Goal: Task Accomplishment & Management: Manage account settings

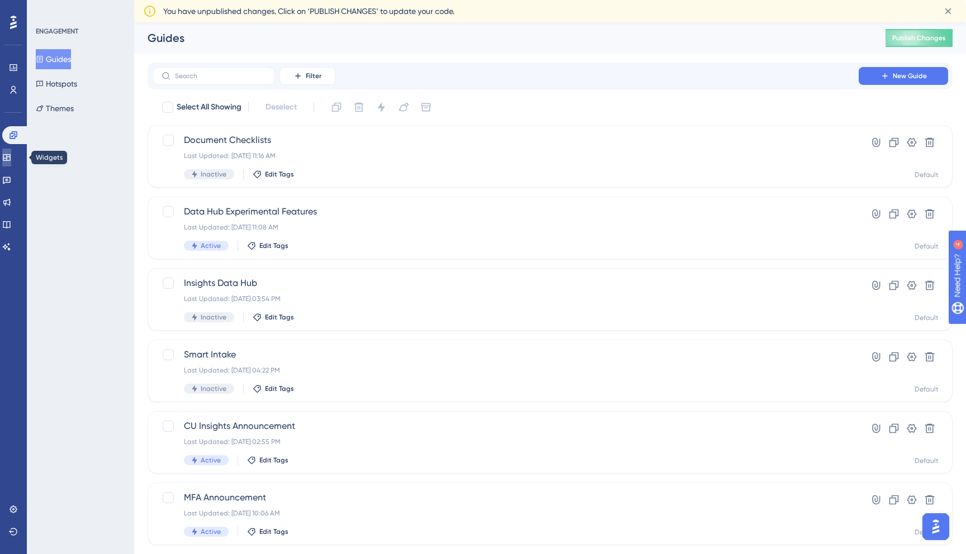
click at [11, 160] on icon at bounding box center [6, 157] width 9 height 9
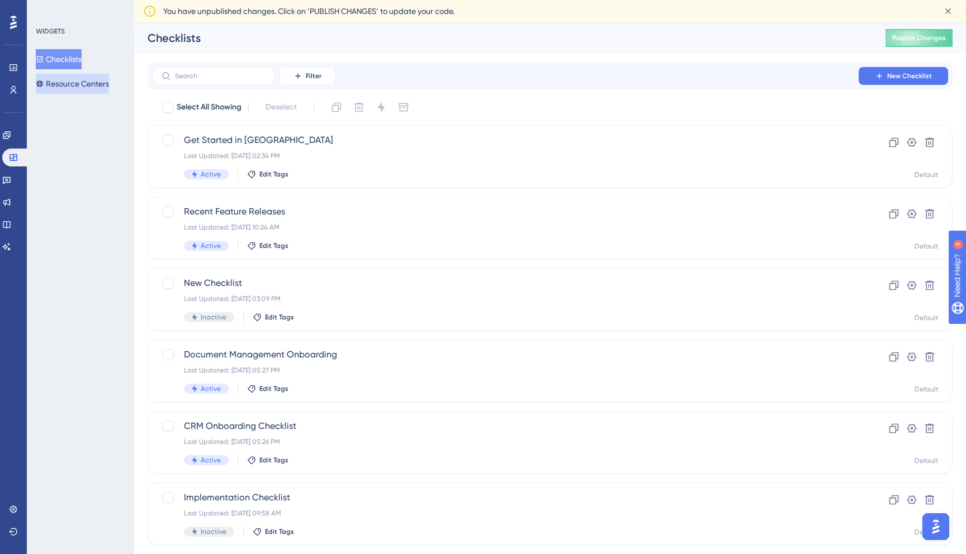
click at [85, 83] on button "Resource Centers" at bounding box center [72, 84] width 73 height 20
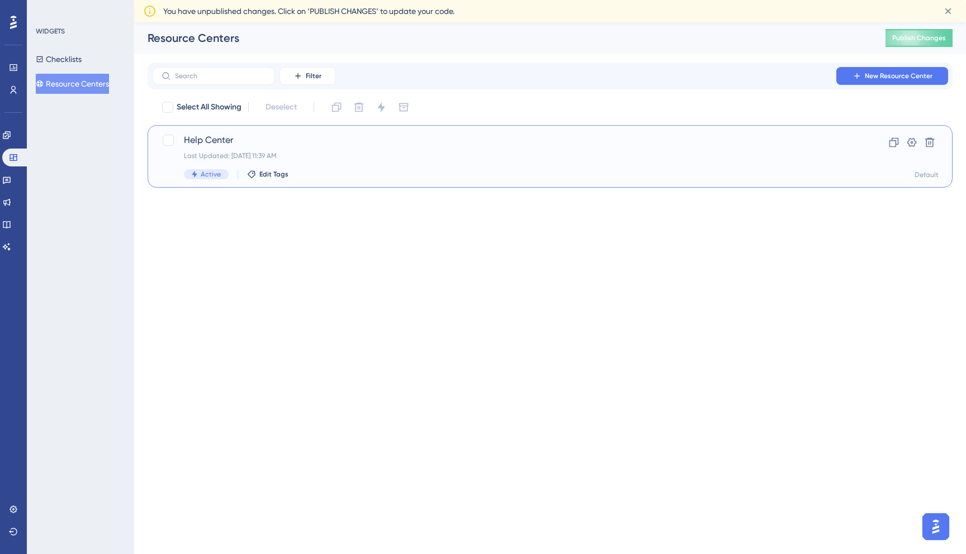
click at [218, 140] on span "Help Center" at bounding box center [505, 140] width 643 height 13
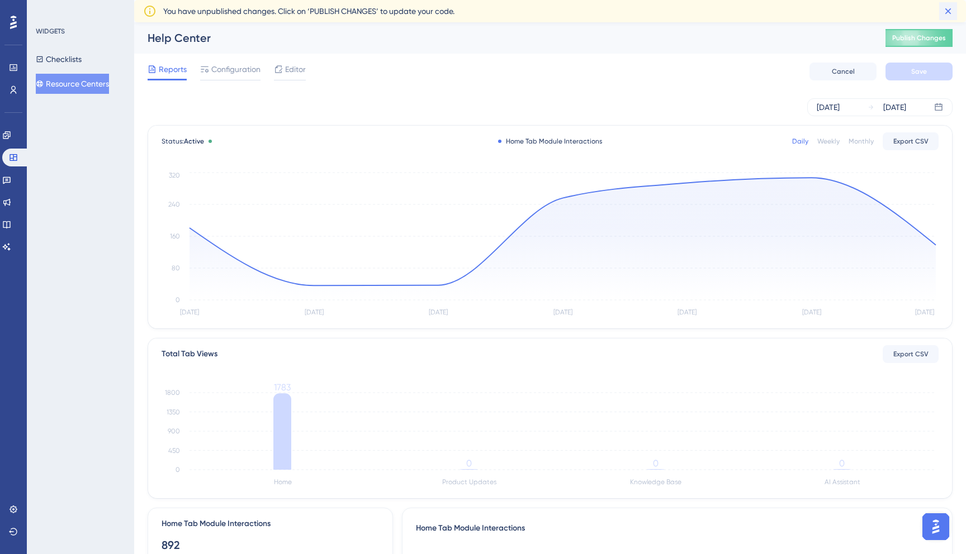
click at [947, 7] on icon at bounding box center [947, 11] width 11 height 11
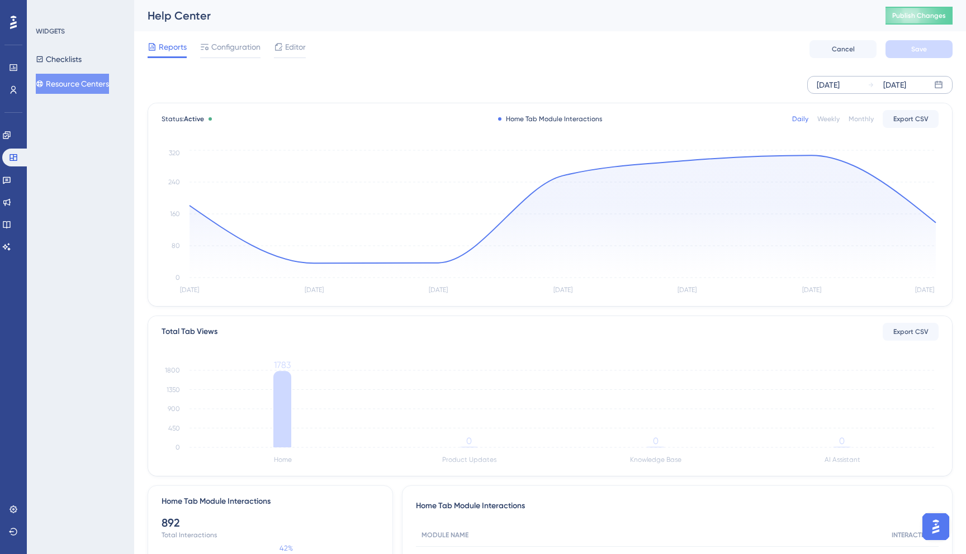
click at [828, 82] on div "[DATE]" at bounding box center [827, 84] width 23 height 13
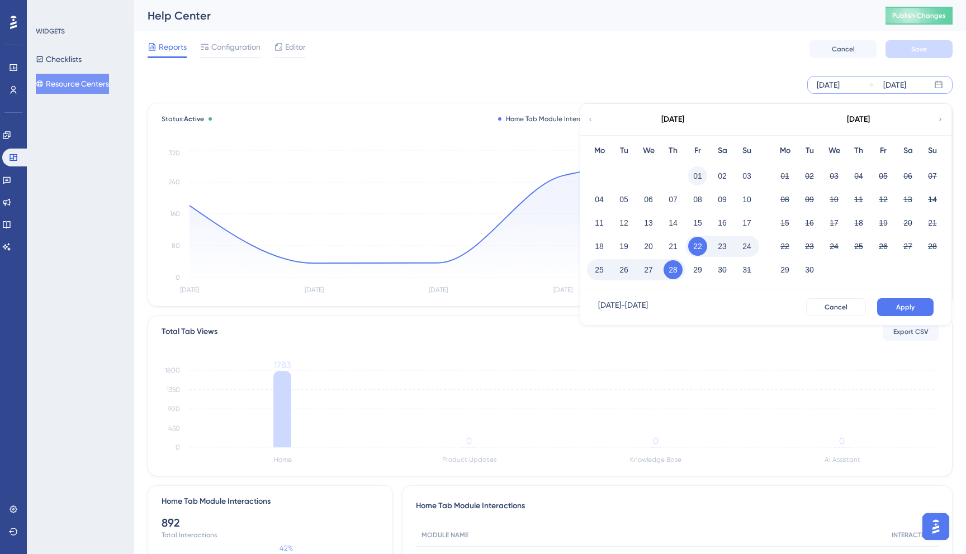
click at [700, 174] on button "01" at bounding box center [697, 176] width 19 height 19
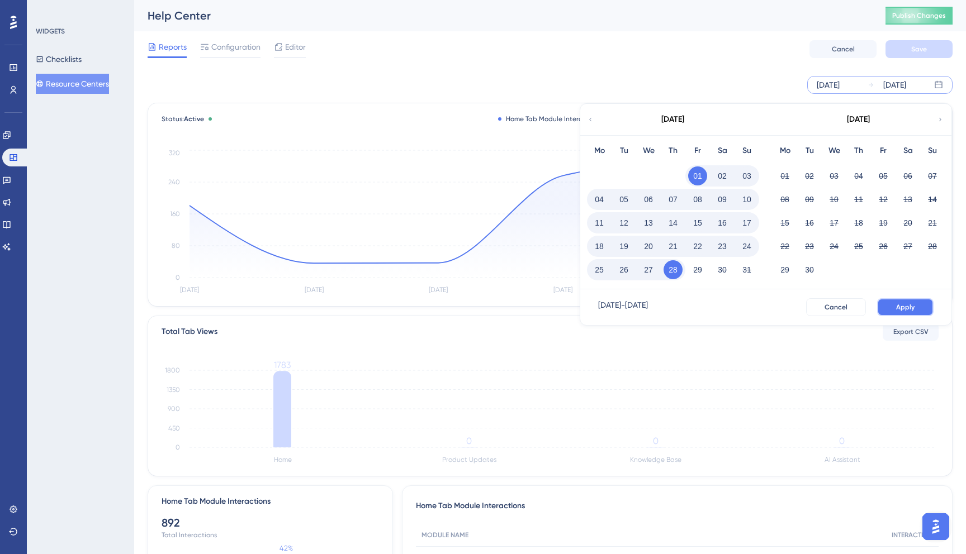
click at [912, 302] on button "Apply" at bounding box center [905, 307] width 56 height 18
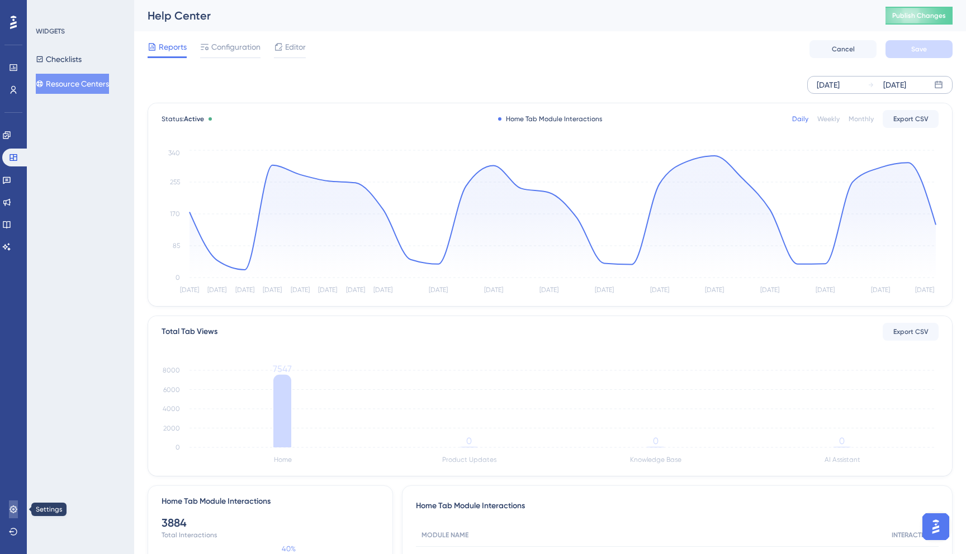
click at [13, 515] on link at bounding box center [13, 510] width 9 height 18
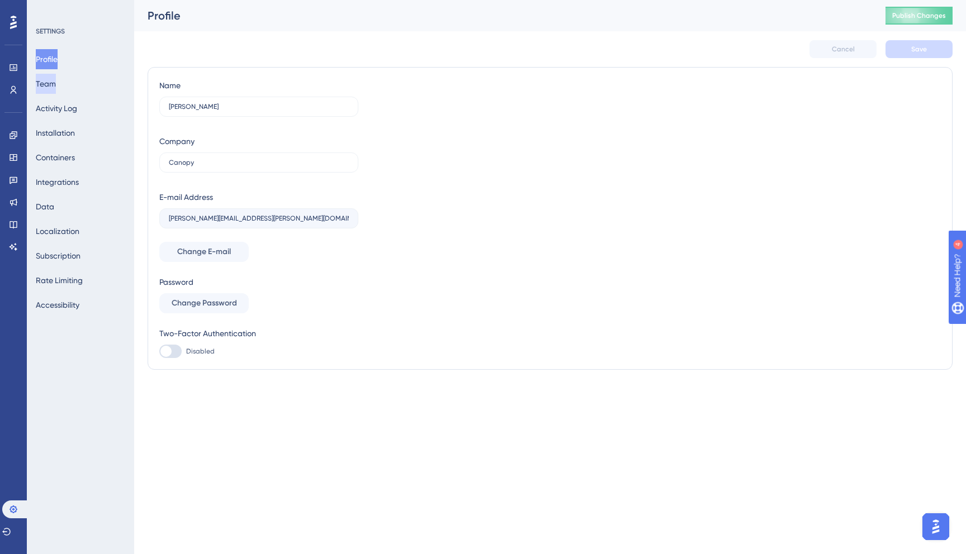
click at [45, 87] on button "Team" at bounding box center [46, 84] width 20 height 20
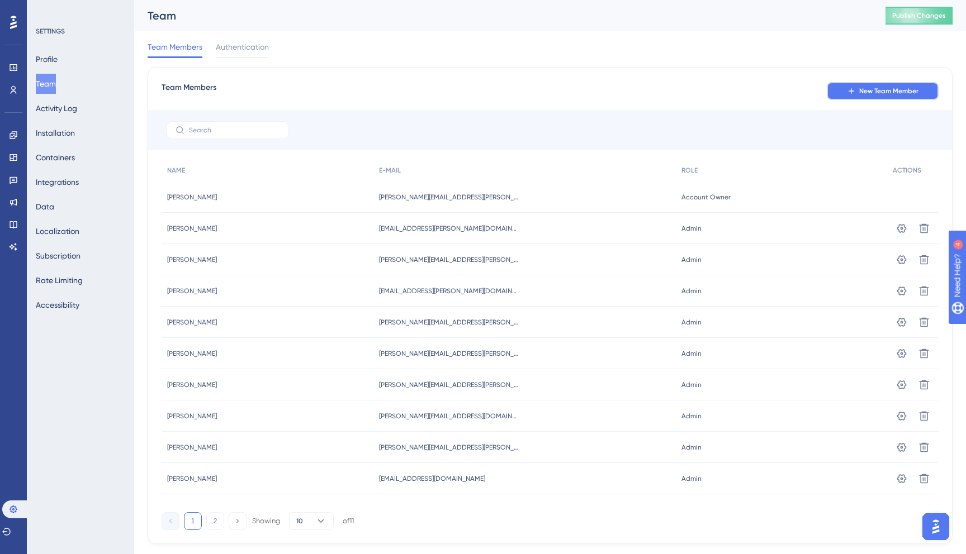
click at [889, 91] on span "New Team Member" at bounding box center [888, 91] width 59 height 9
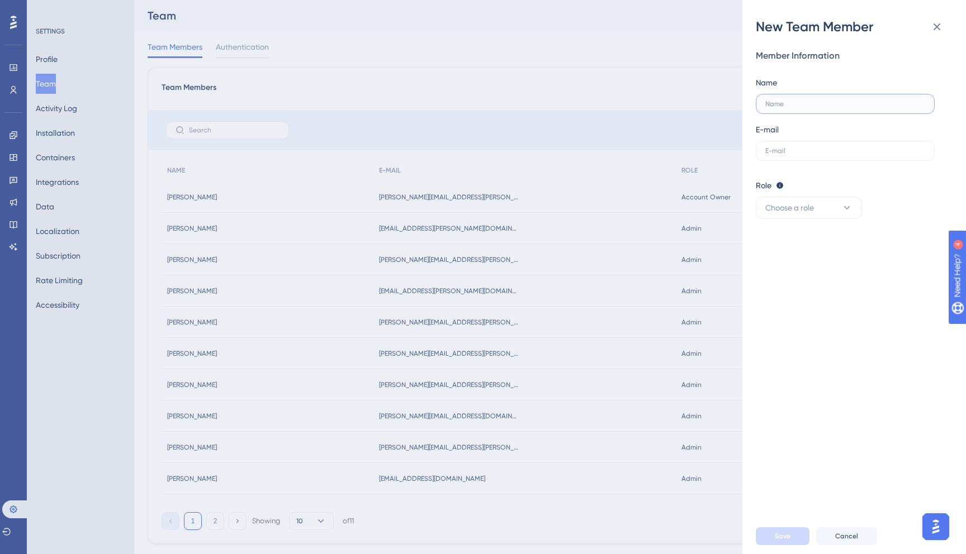
click at [790, 106] on input "text" at bounding box center [842, 104] width 155 height 8
type input "Malachi Hopate"
click at [795, 144] on label at bounding box center [845, 151] width 179 height 20
click at [795, 147] on input "text" at bounding box center [845, 151] width 160 height 8
paste input "[EMAIL_ADDRESS][DOMAIN_NAME]"
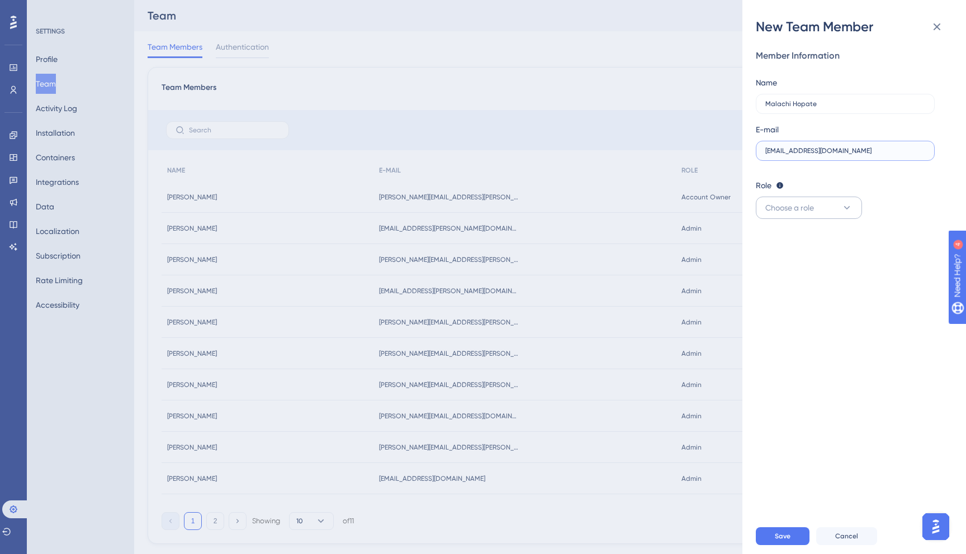
type input "[EMAIL_ADDRESS][DOMAIN_NAME]"
click at [835, 211] on button "Choose a role" at bounding box center [809, 208] width 106 height 22
click at [814, 242] on div "Admin Admin" at bounding box center [809, 242] width 74 height 22
click at [790, 539] on button "Save" at bounding box center [783, 537] width 54 height 18
click at [610, 495] on div "New Team Member Member Information Name [PERSON_NAME] E-mail [EMAIL_ADDRESS][DO…" at bounding box center [483, 277] width 966 height 554
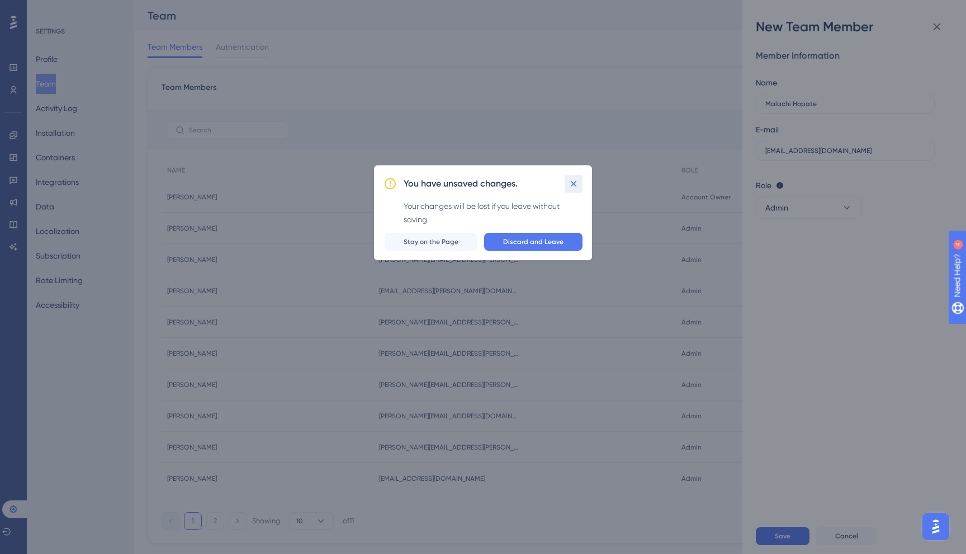
click at [574, 183] on icon at bounding box center [574, 184] width 6 height 6
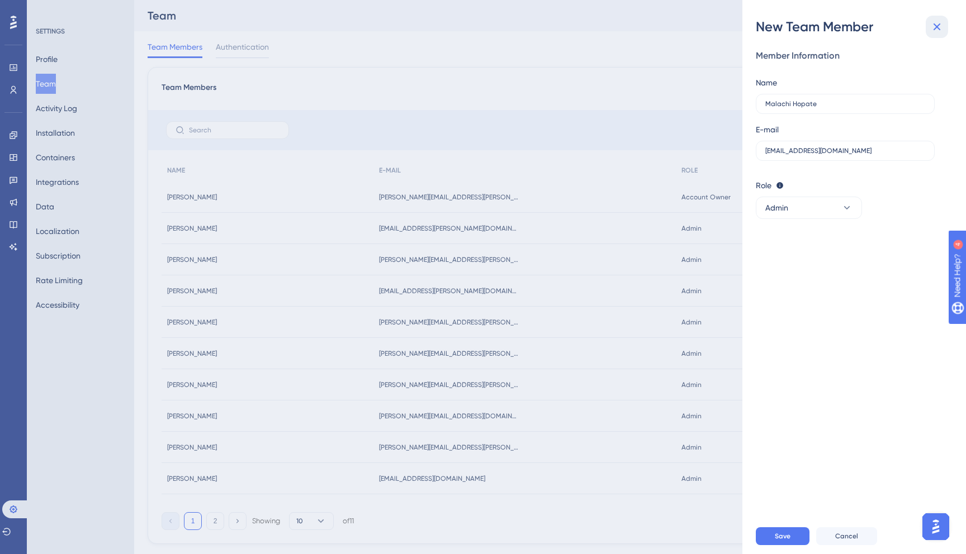
click at [936, 29] on icon at bounding box center [936, 26] width 13 height 13
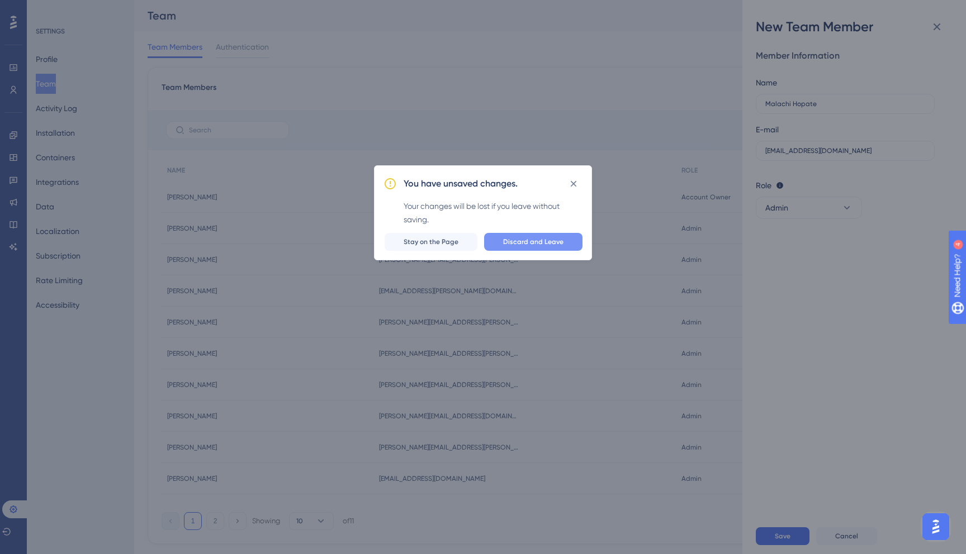
click at [528, 239] on span "Discard and Leave" at bounding box center [533, 242] width 60 height 9
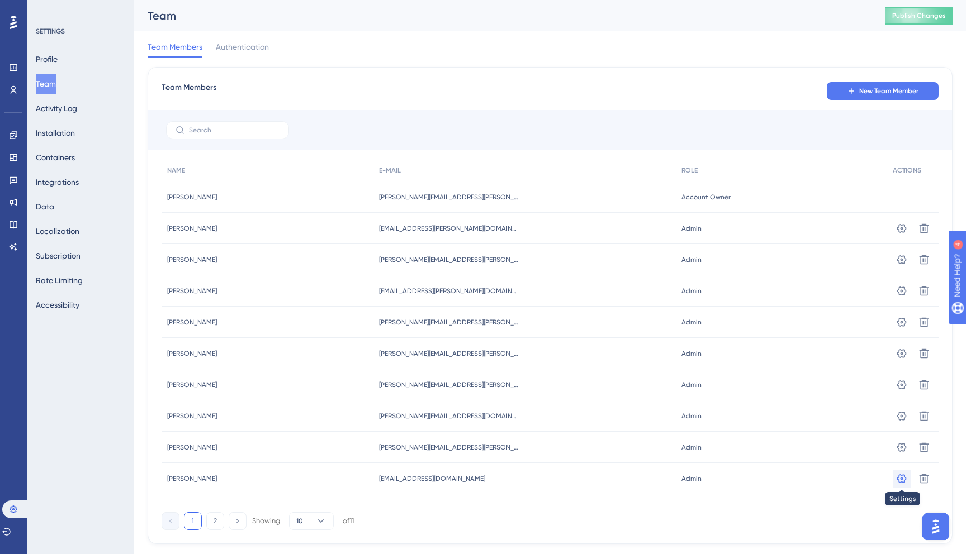
click at [900, 478] on icon at bounding box center [902, 478] width 10 height 9
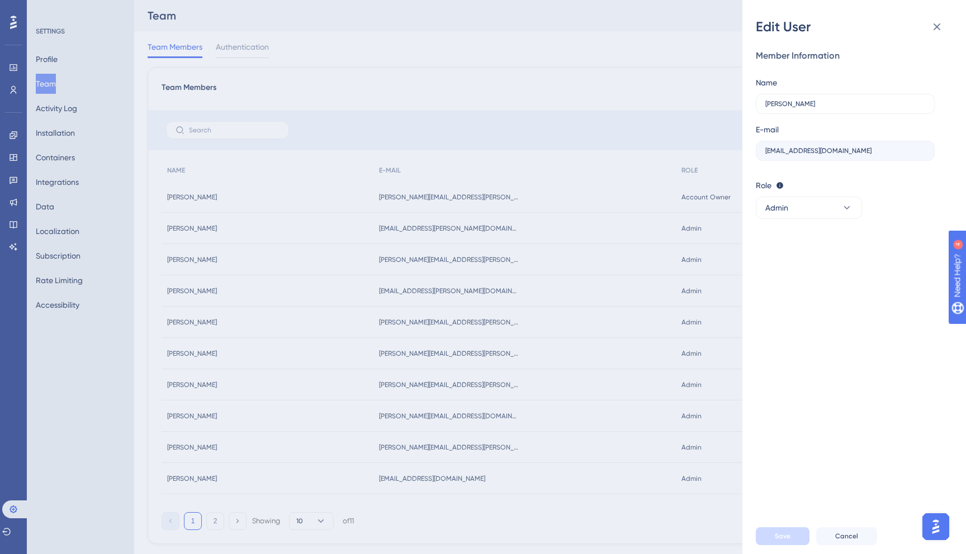
click at [549, 416] on div "Edit User Member Information Name [PERSON_NAME] E-mail [EMAIL_ADDRESS][DOMAIN_N…" at bounding box center [483, 277] width 966 height 554
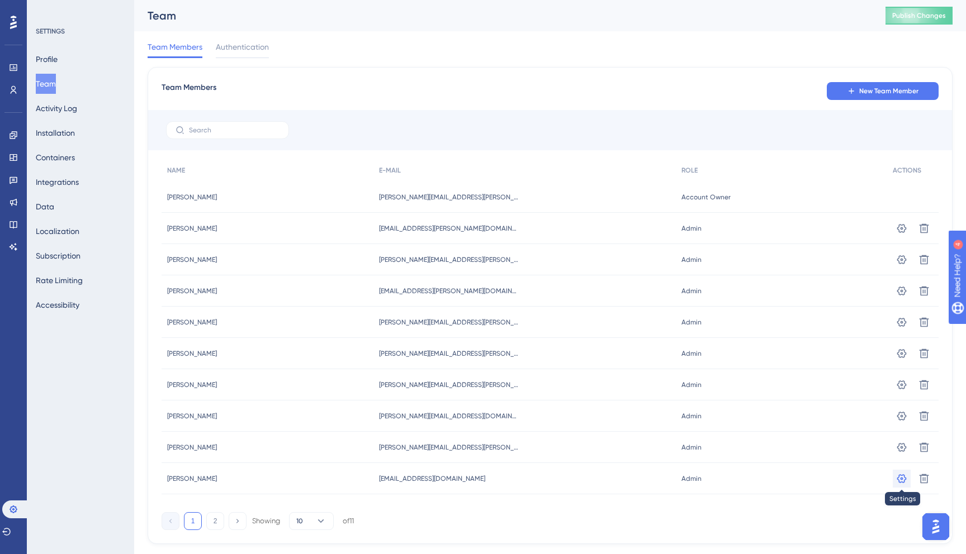
click at [899, 478] on icon at bounding box center [901, 478] width 11 height 11
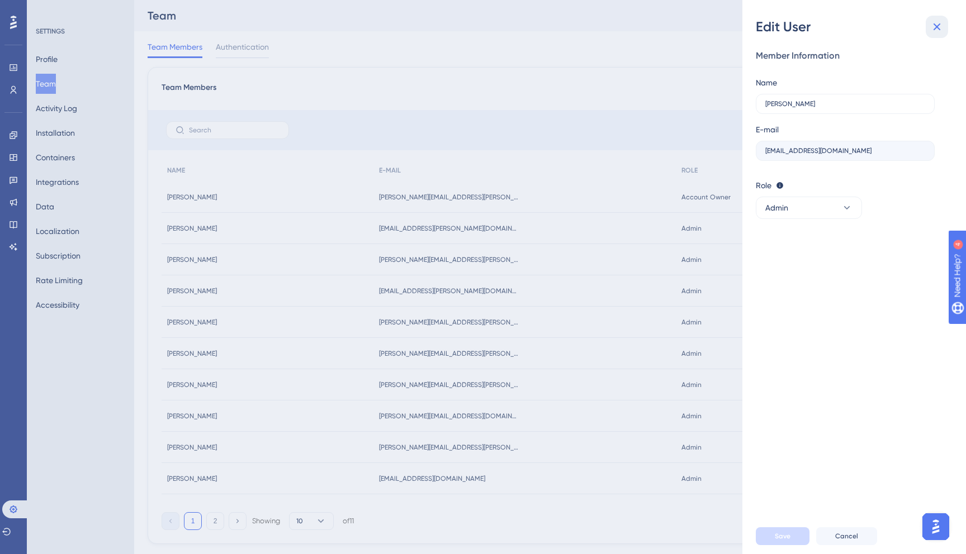
click at [934, 20] on button at bounding box center [936, 27] width 22 height 22
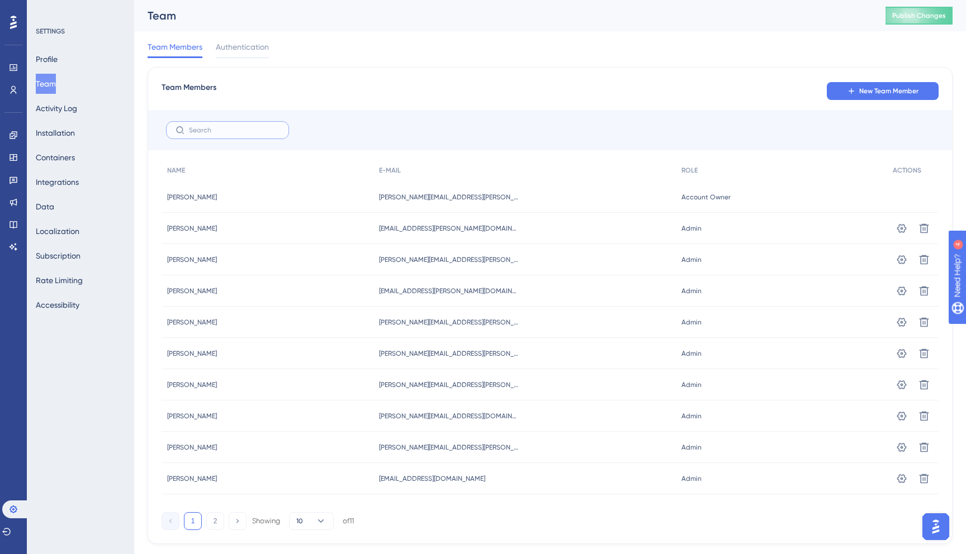
click at [239, 130] on input "text" at bounding box center [234, 130] width 91 height 8
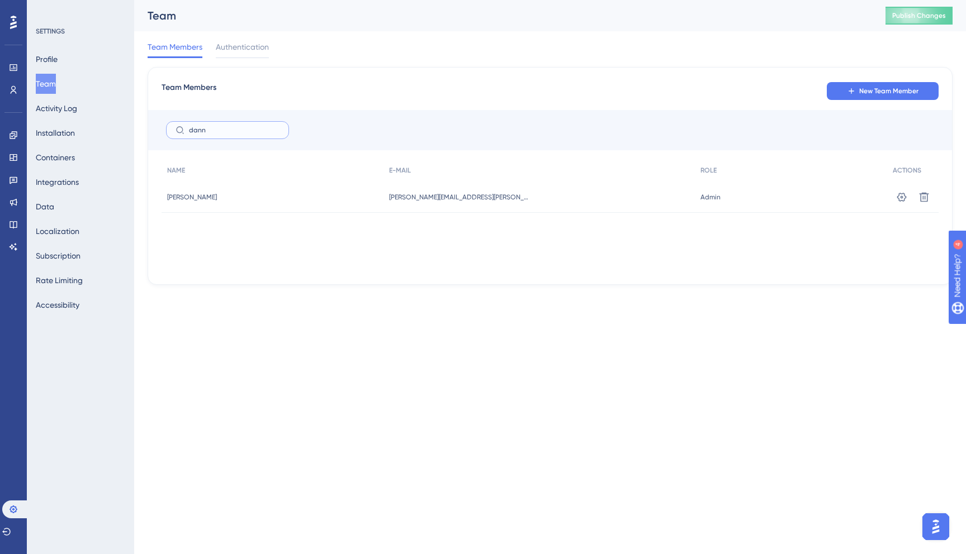
click at [224, 133] on input "dann" at bounding box center [234, 130] width 91 height 8
type input "mala"
click at [773, 200] on div "Admin Admin" at bounding box center [784, 197] width 203 height 31
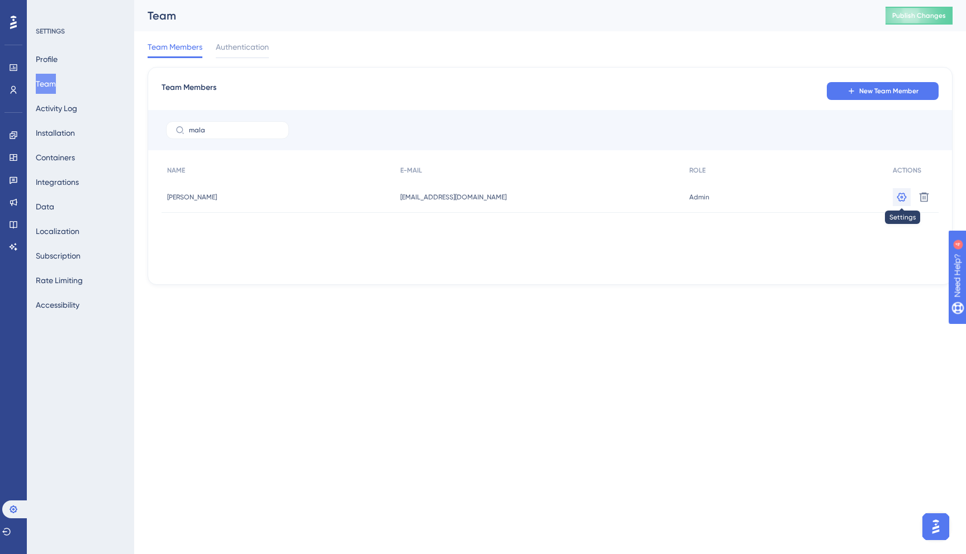
click at [900, 195] on icon at bounding box center [901, 197] width 11 height 11
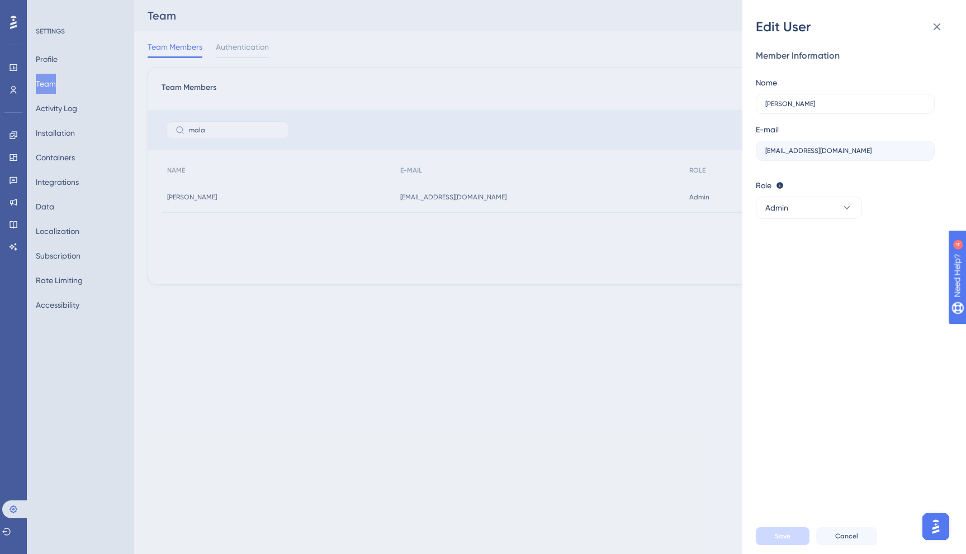
click at [867, 182] on div "Role Editor: Create & edit materials Publisher: Editor + Publish changes Admin:…" at bounding box center [850, 185] width 188 height 13
click at [842, 204] on icon at bounding box center [846, 207] width 11 height 11
click at [643, 316] on div "Edit User Member Information Name [PERSON_NAME] E-mail [EMAIL_ADDRESS][DOMAIN_N…" at bounding box center [483, 277] width 966 height 554
